Goal: Task Accomplishment & Management: Manage account settings

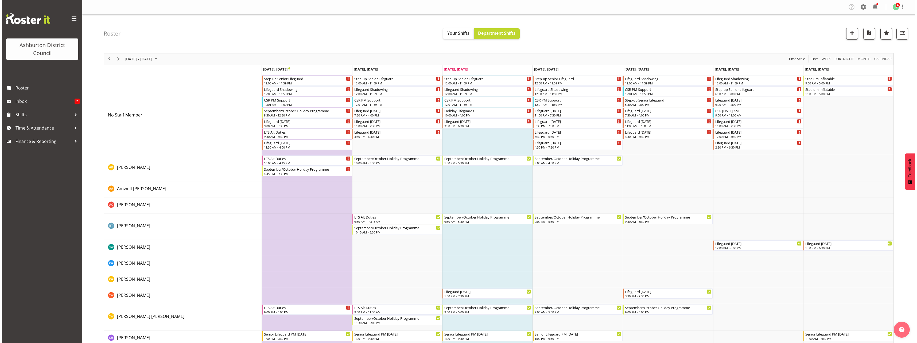
scroll to position [344, 0]
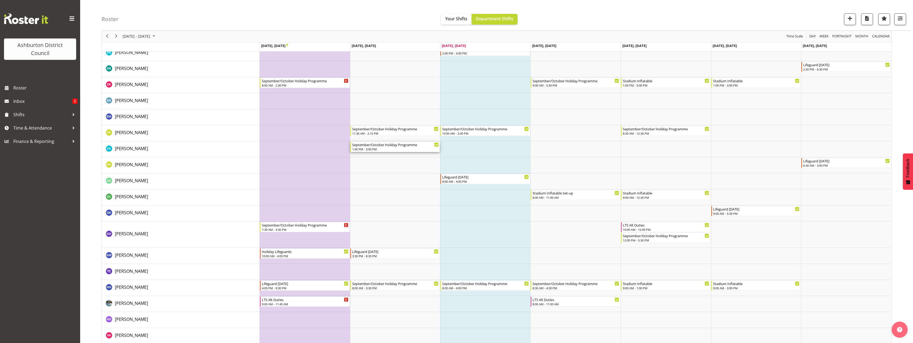
click at [385, 147] on div "September/October Holiday Programme 1:00 PM - 3:00 PM" at bounding box center [395, 147] width 87 height 10
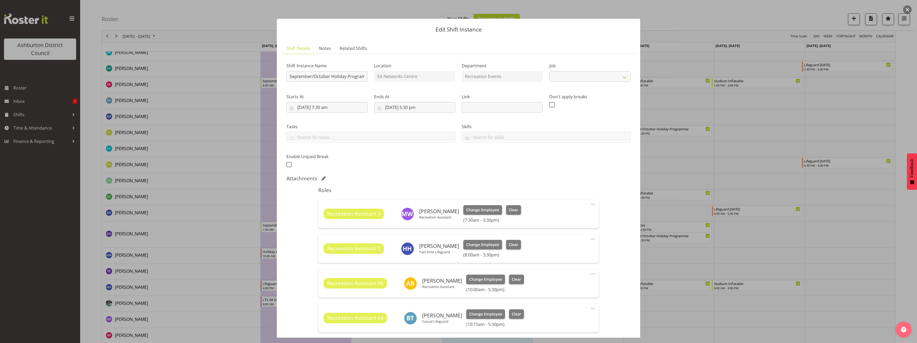
select select "4046"
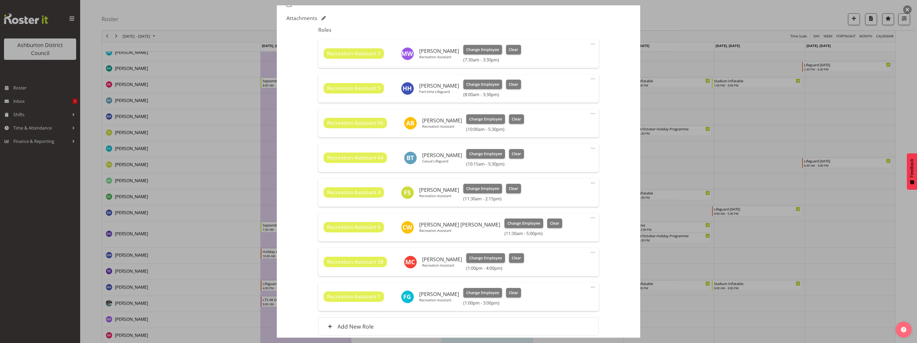
scroll to position [206, 0]
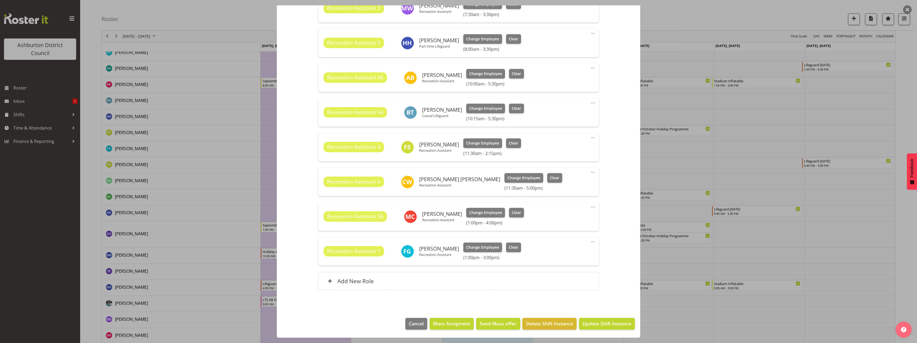
click at [590, 241] on span at bounding box center [593, 242] width 6 height 6
click at [561, 254] on link "Edit" at bounding box center [570, 254] width 51 height 10
select select "8"
select select "2025"
select select "15"
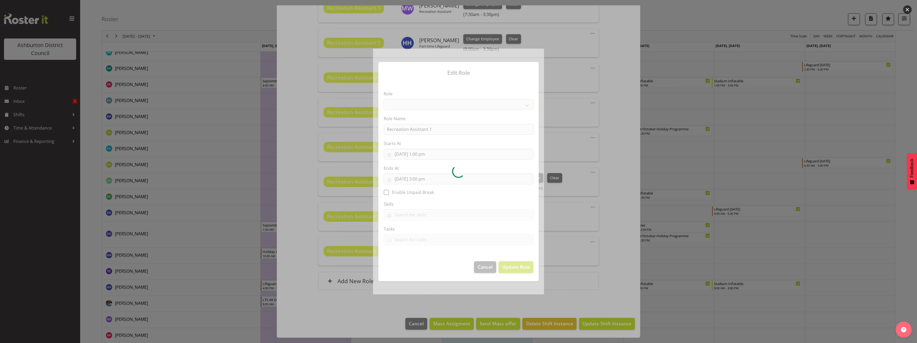
select select "84"
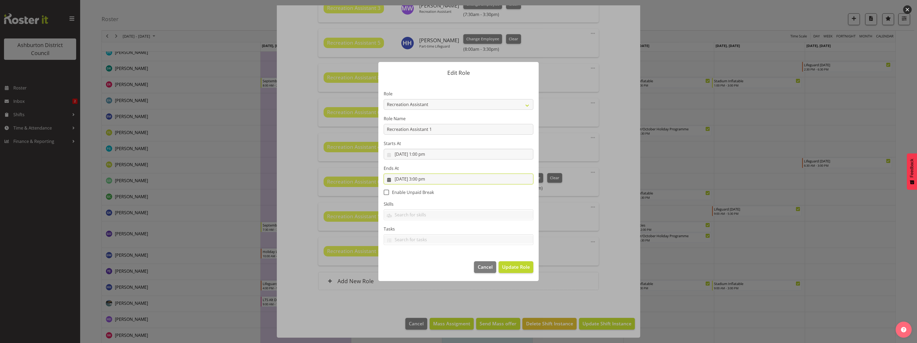
click at [426, 180] on input "[DATE] 3:00 pm" at bounding box center [459, 179] width 150 height 11
click at [439, 291] on select "00 01 02 03 04 05 06 07 08 09 10 11 12 13 14 15 16 17 18 19 20 21 22 23 24 25 2…" at bounding box center [440, 292] width 12 height 11
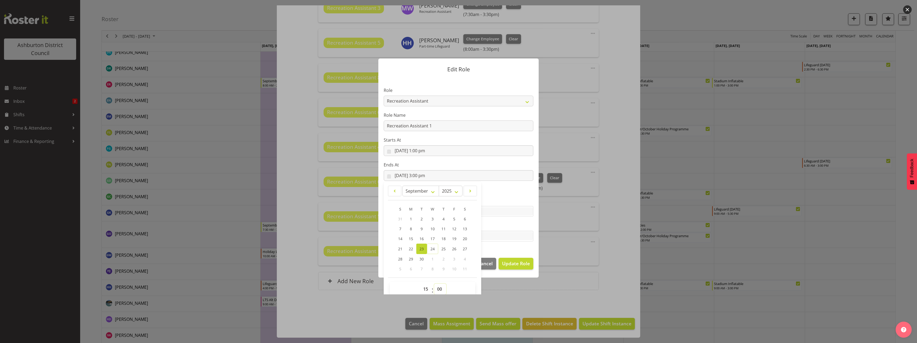
select select "30"
click at [434, 284] on select "00 01 02 03 04 05 06 07 08 09 10 11 12 13 14 15 16 17 18 19 20 21 22 23 24 25 2…" at bounding box center [440, 289] width 12 height 11
type input "[DATE] 3:30 pm"
click at [517, 251] on section "Role AAGM Deputy Director AAGM Director Archivist Childrens Librarian Collectio…" at bounding box center [458, 164] width 160 height 175
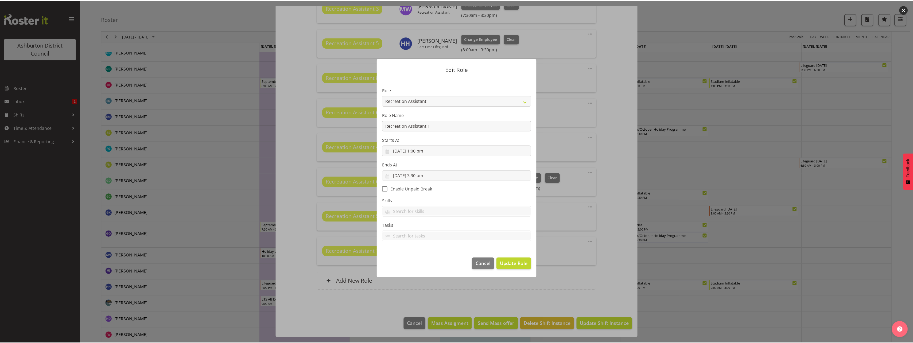
scroll to position [0, 0]
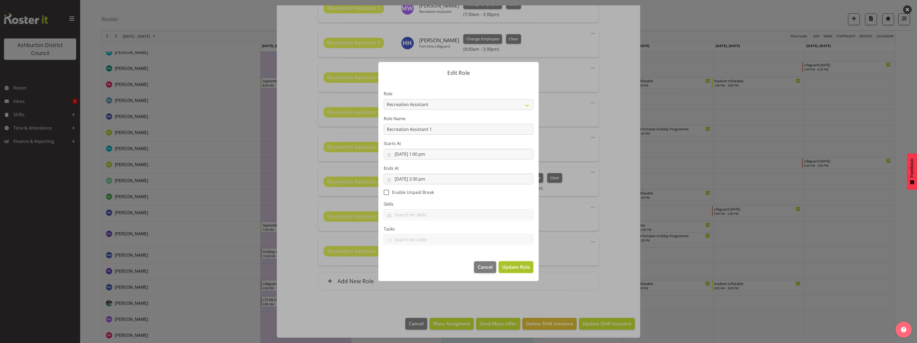
click at [519, 270] on span "Update Role" at bounding box center [516, 266] width 28 height 7
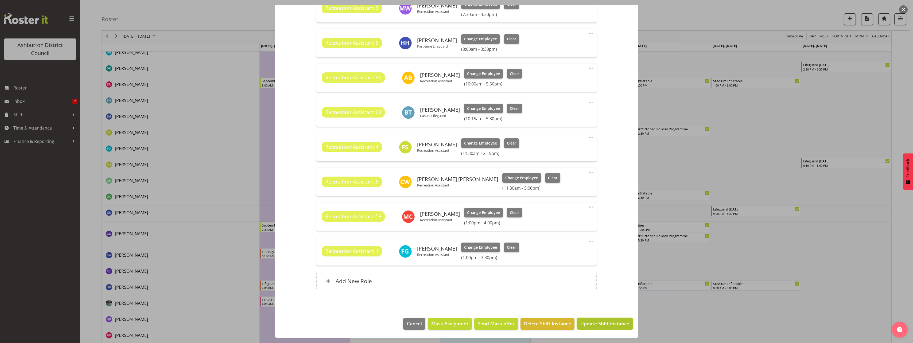
click at [614, 325] on span "Update Shift Instance" at bounding box center [604, 323] width 49 height 7
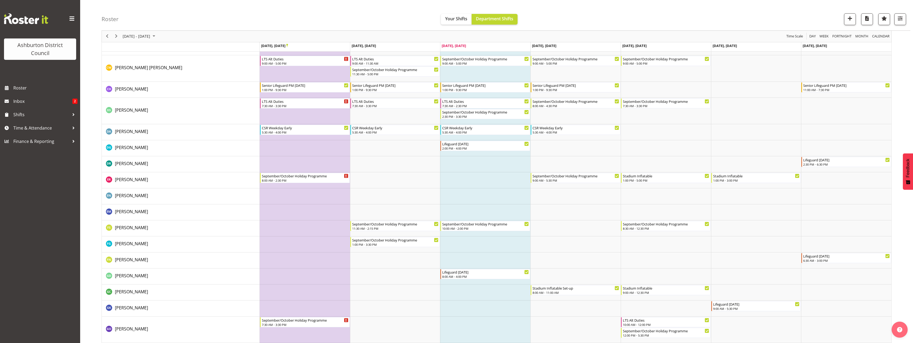
scroll to position [344, 0]
